Goal: Information Seeking & Learning: Learn about a topic

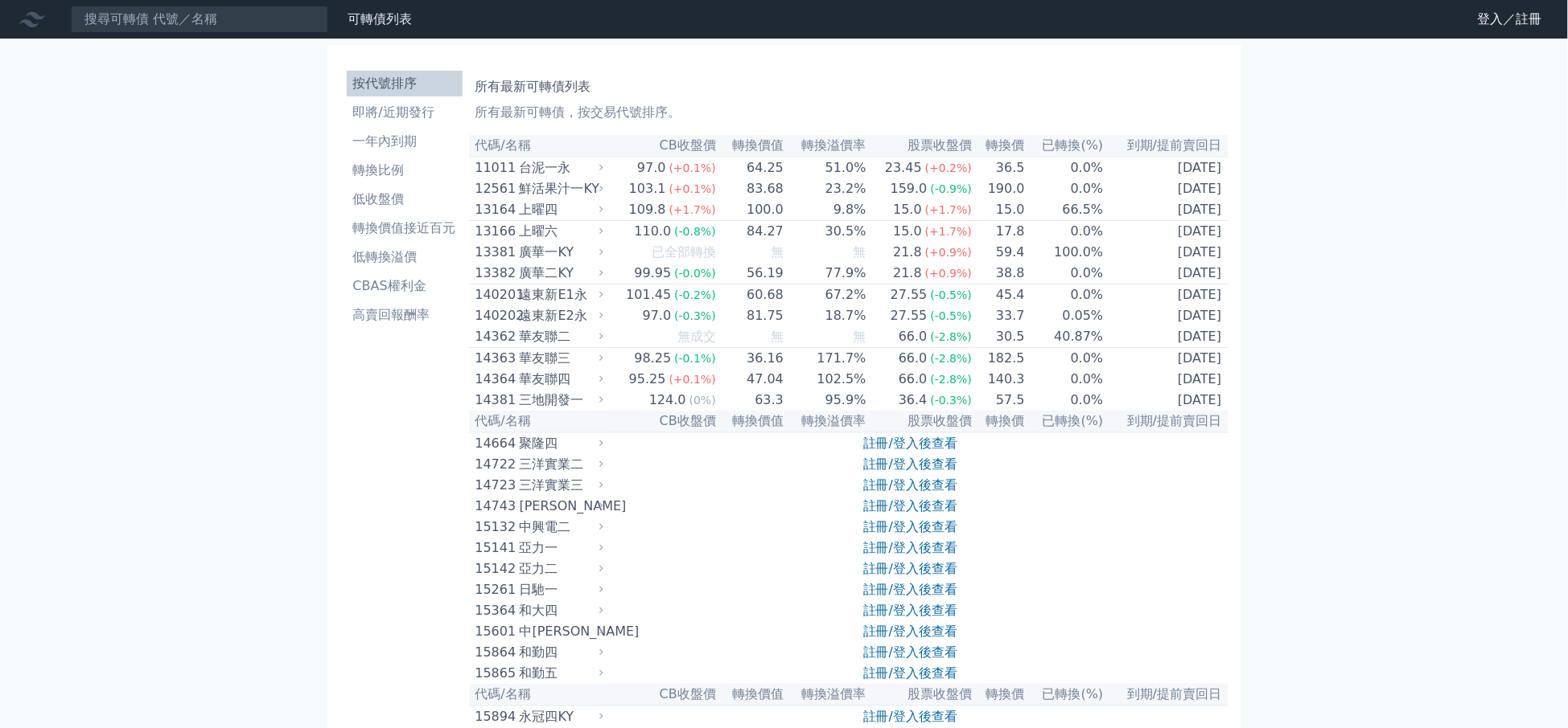
click at [925, 451] on link "註冊/登入後查看" at bounding box center [910, 443] width 94 height 15
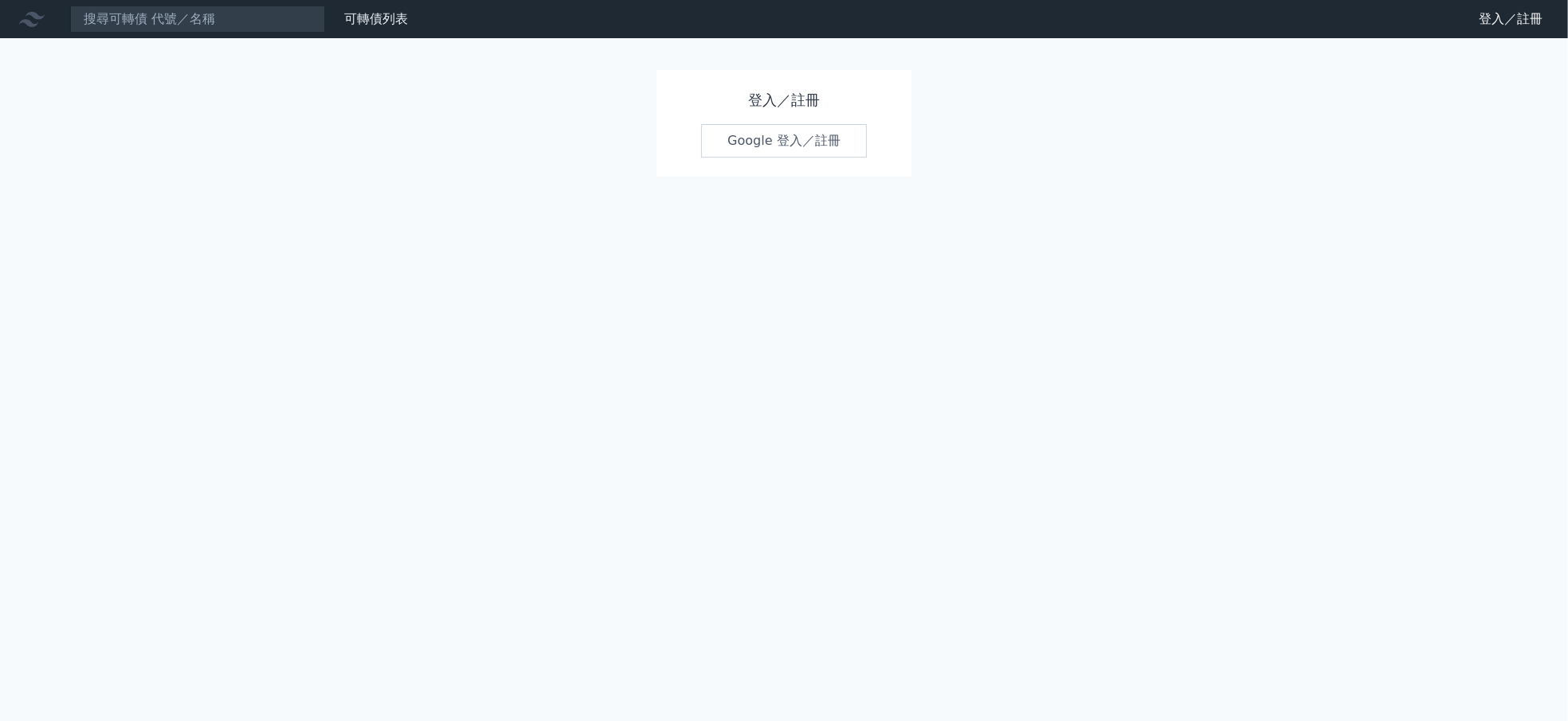
click at [779, 134] on link "Google 登入／註冊" at bounding box center [784, 142] width 166 height 34
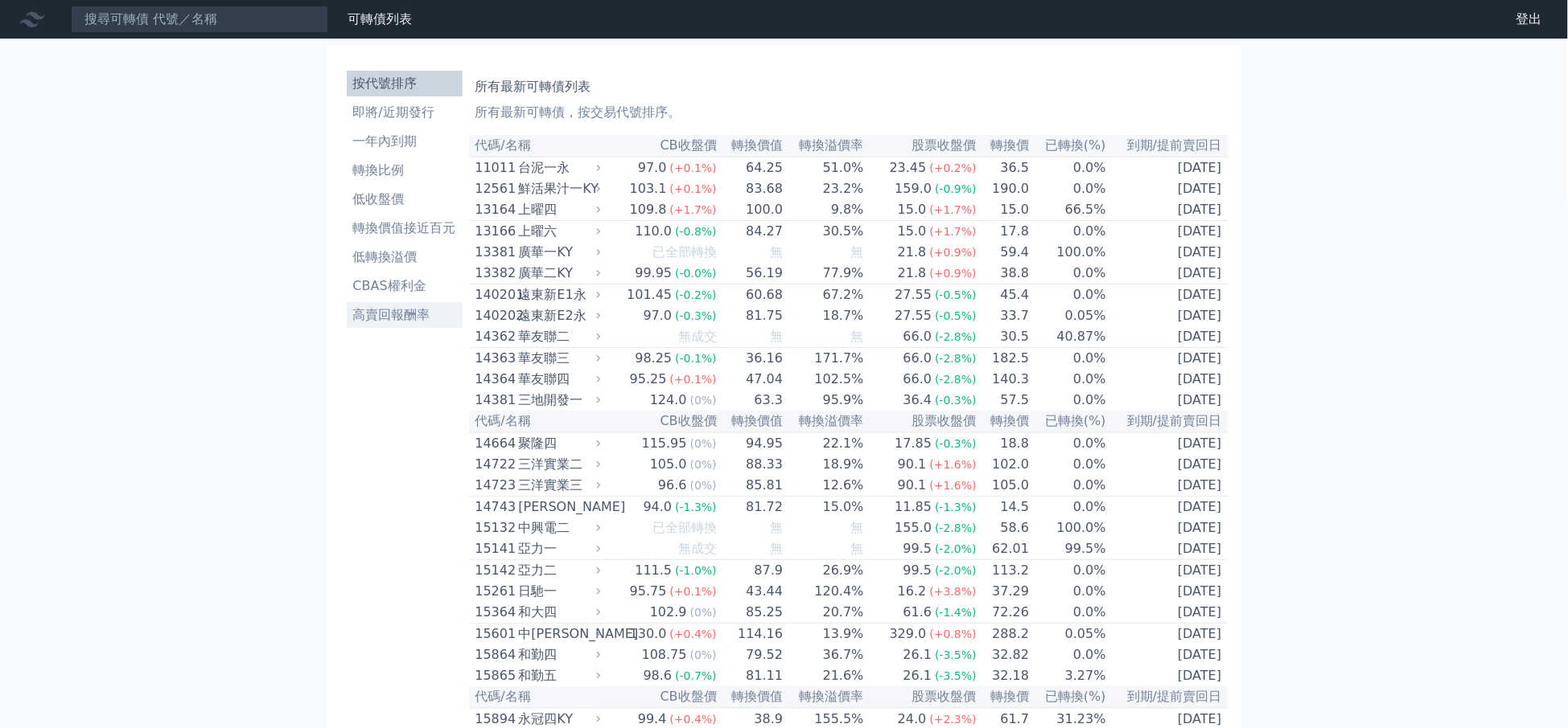
click at [398, 309] on li "高賣回報酬率" at bounding box center [405, 315] width 116 height 19
